Goal: Task Accomplishment & Management: Use online tool/utility

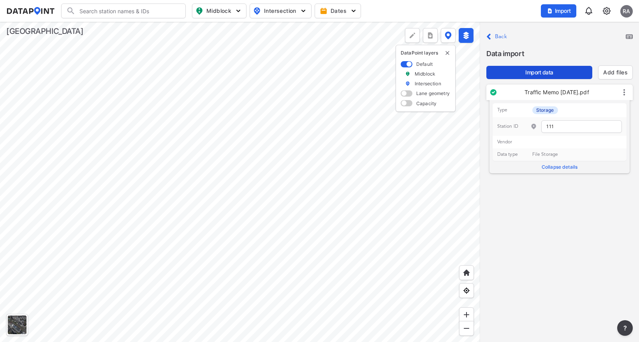
click at [541, 73] on span "Import data" at bounding box center [538, 73] width 93 height 8
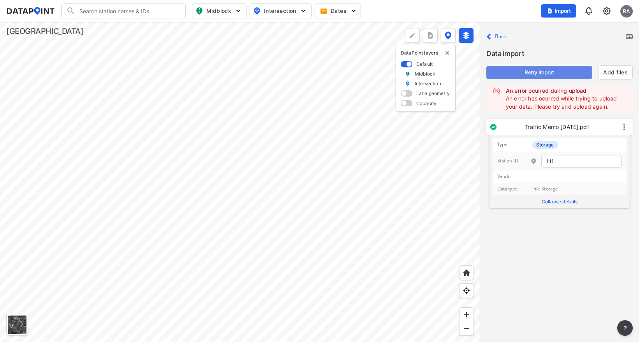
click at [546, 72] on span "Retry import" at bounding box center [538, 73] width 93 height 8
click at [525, 74] on span "Retry import" at bounding box center [538, 73] width 93 height 8
click at [538, 73] on span "Retry import" at bounding box center [538, 73] width 93 height 8
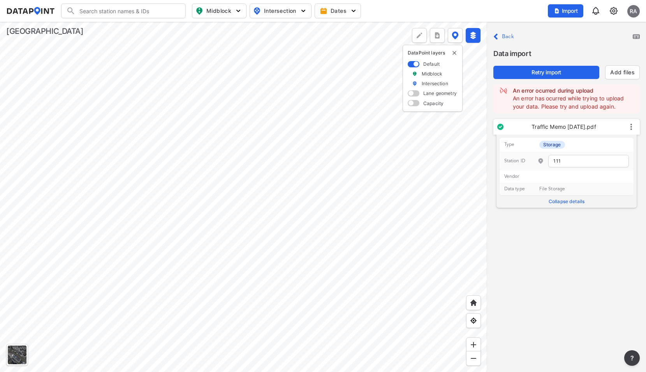
click at [501, 39] on p "Close Back" at bounding box center [503, 37] width 21 height 11
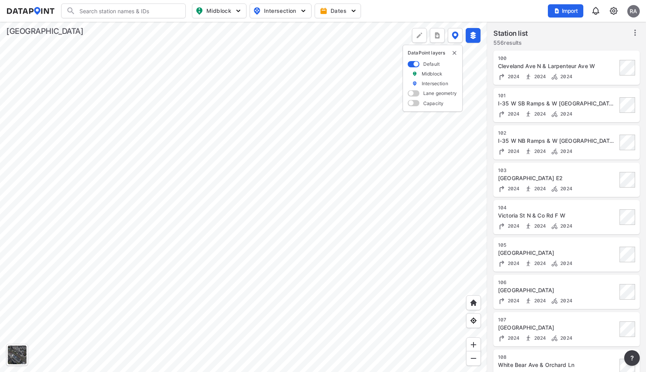
click at [244, 160] on div at bounding box center [243, 197] width 487 height 350
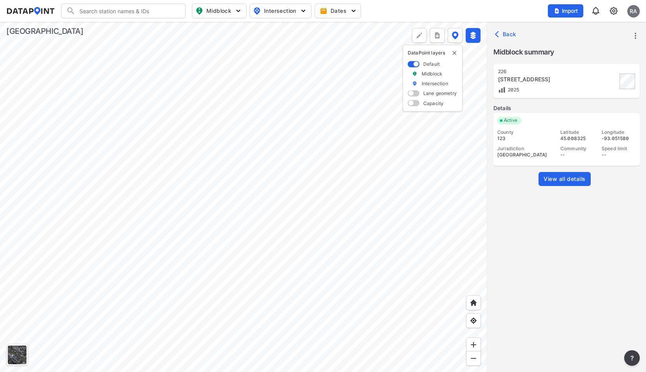
click at [569, 176] on span "View all details" at bounding box center [564, 179] width 42 height 8
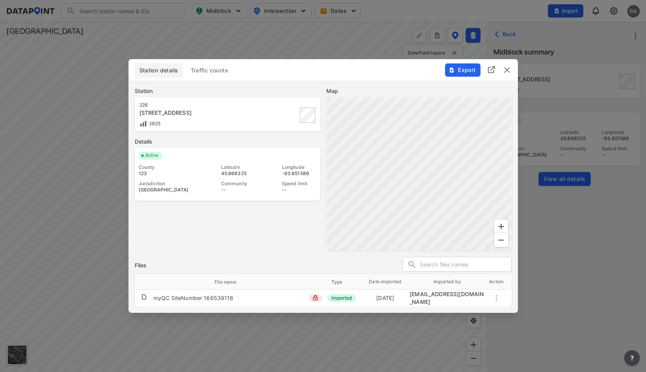
click at [202, 69] on span "Traffic counts" at bounding box center [210, 71] width 38 height 8
